Goal: Information Seeking & Learning: Learn about a topic

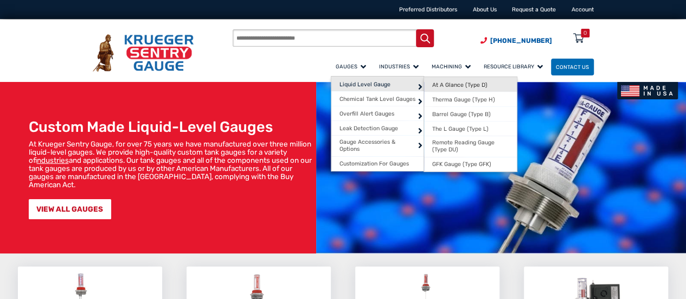
click at [432, 88] on span "At A Glance (Type D)" at bounding box center [459, 84] width 55 height 7
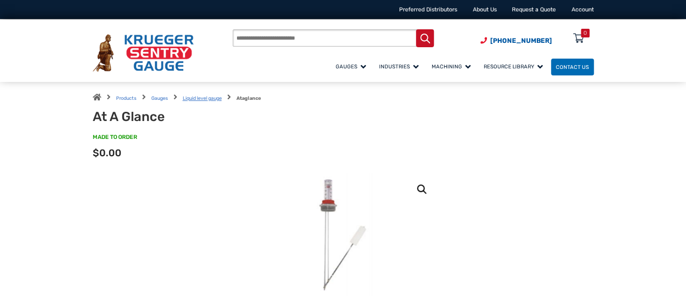
click at [196, 99] on link "Liquid level gauge" at bounding box center [202, 97] width 39 height 5
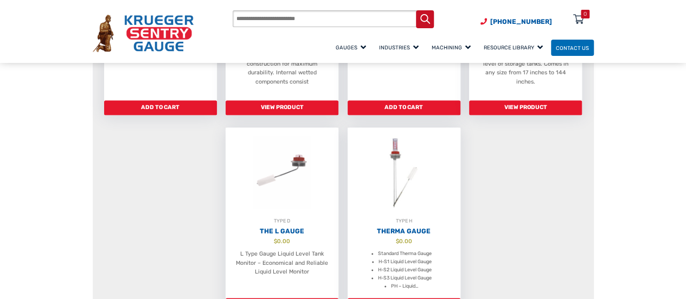
scroll to position [604, 0]
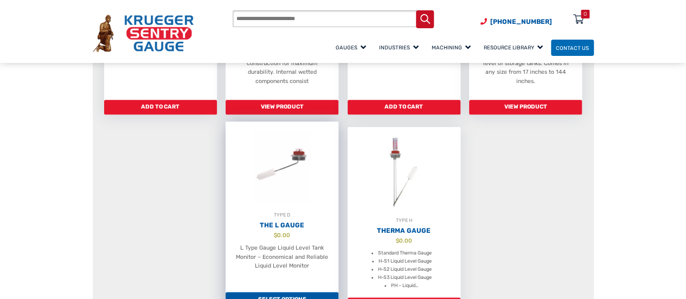
click at [297, 150] on img at bounding box center [282, 165] width 113 height 89
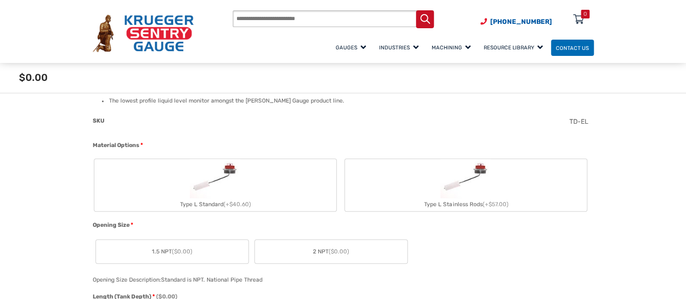
scroll to position [304, 0]
